Goal: Information Seeking & Learning: Learn about a topic

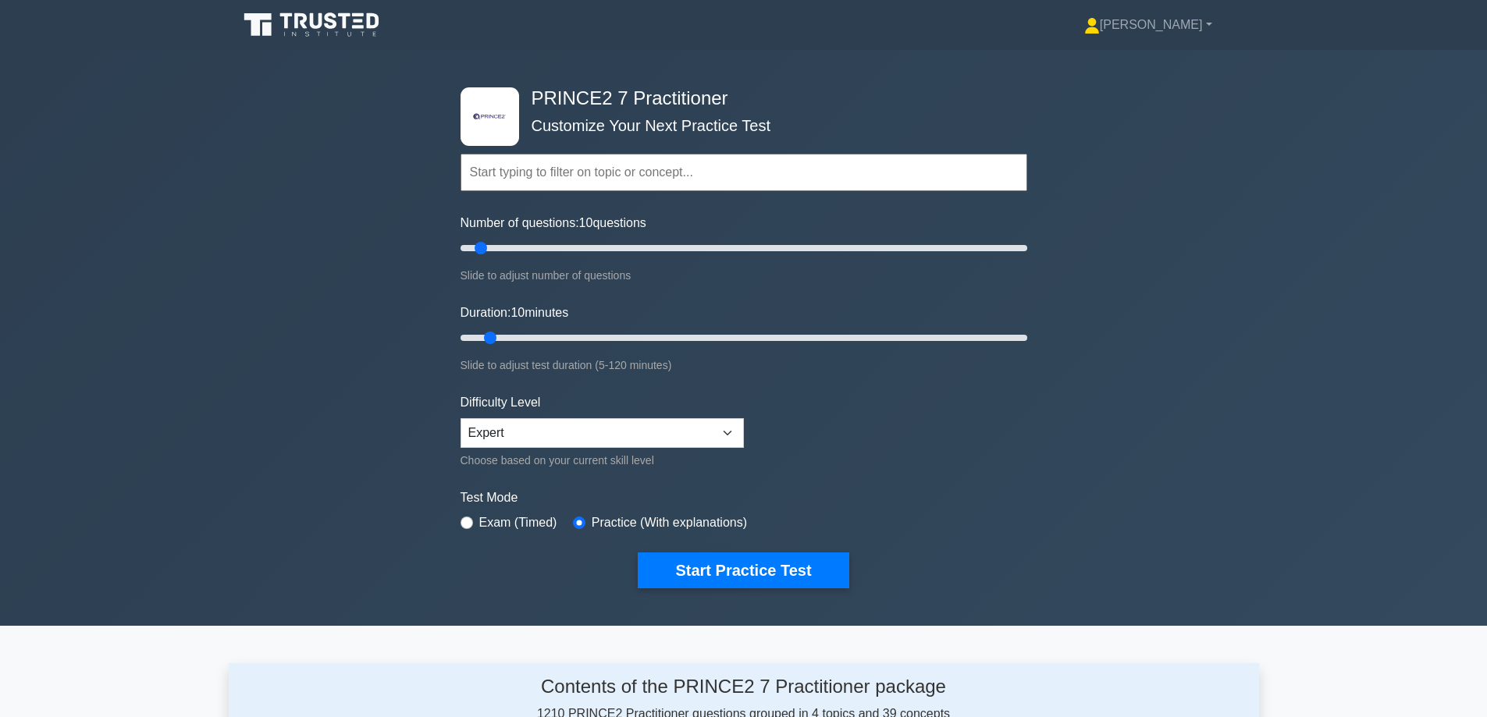
click at [509, 199] on form "Topics PRINCE2 Principles in Context Effective People Management in PRINCE2 App…" at bounding box center [744, 347] width 567 height 482
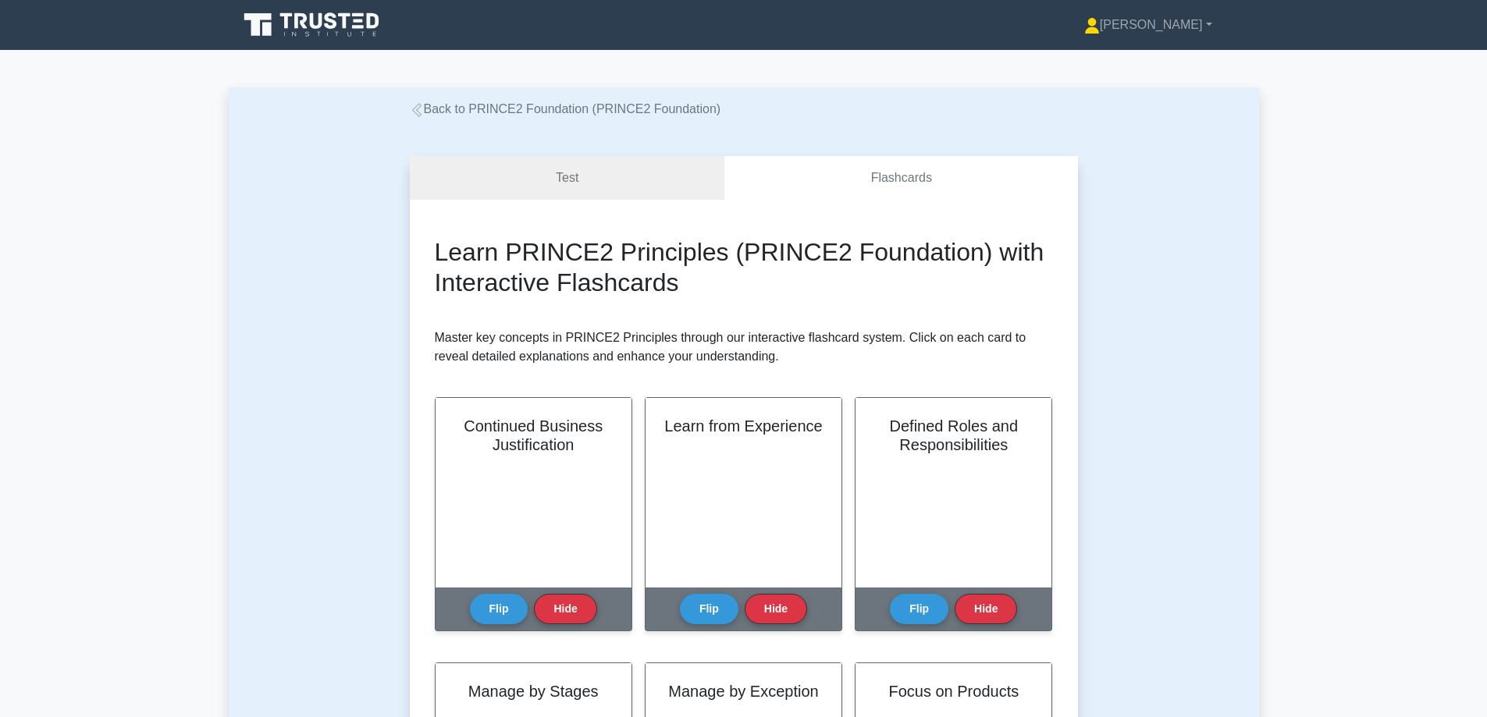
drag, startPoint x: 1487, startPoint y: 0, endPoint x: 207, endPoint y: 272, distance: 1308.8
